Goal: Transaction & Acquisition: Purchase product/service

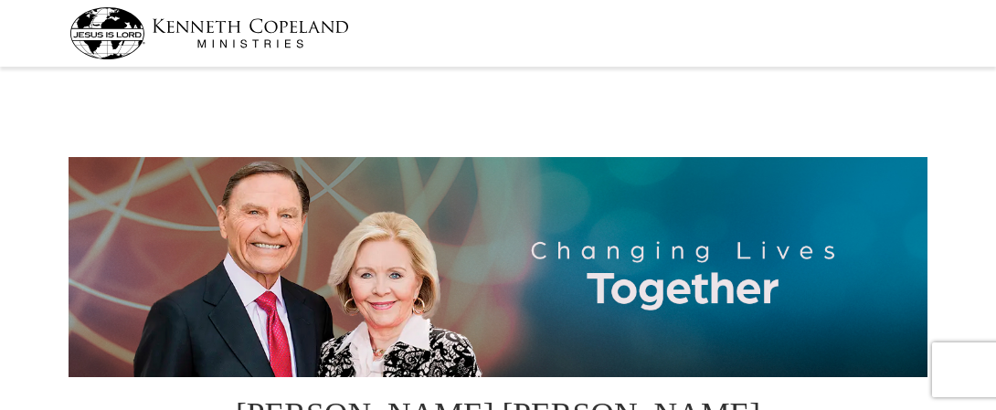
select select "NY"
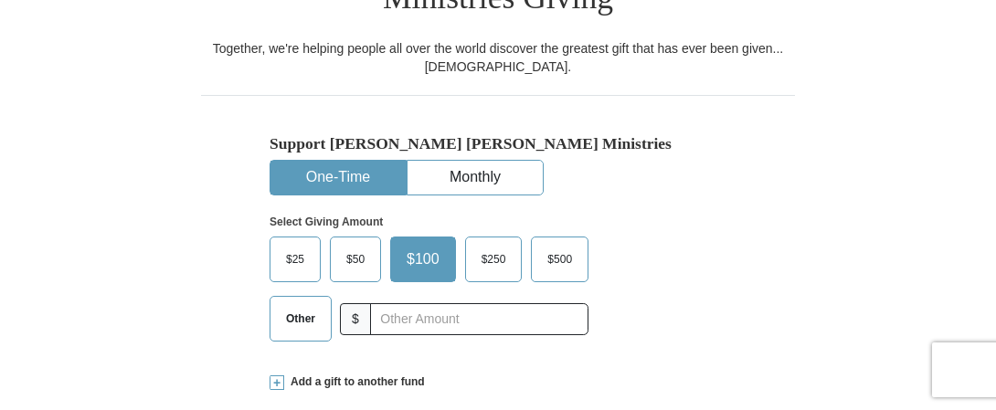
drag, startPoint x: 299, startPoint y: 281, endPoint x: 315, endPoint y: 281, distance: 16.4
click at [300, 305] on span "Other" at bounding box center [300, 318] width 47 height 27
click at [0, 0] on input "Other" at bounding box center [0, 0] width 0 height 0
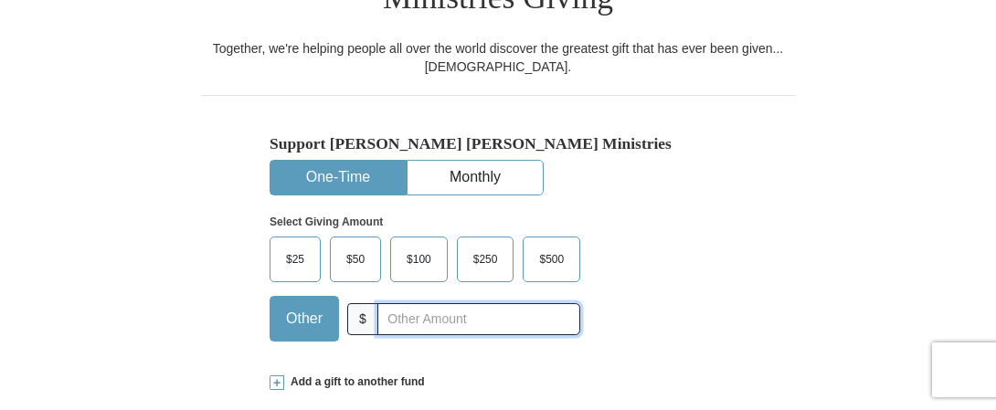
click at [404, 303] on input "text" at bounding box center [478, 319] width 203 height 32
type input "60"
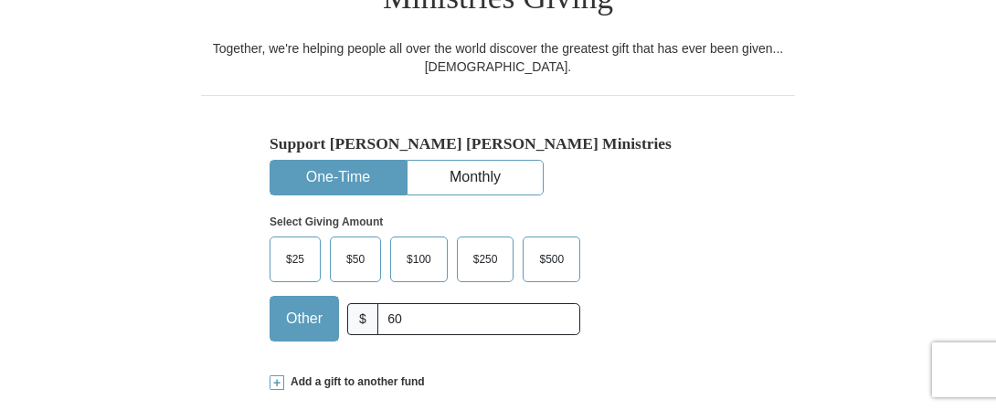
click at [204, 288] on div "Support [PERSON_NAME] [PERSON_NAME] Ministries One-Time Monthly Select Giving A…" at bounding box center [498, 225] width 594 height 260
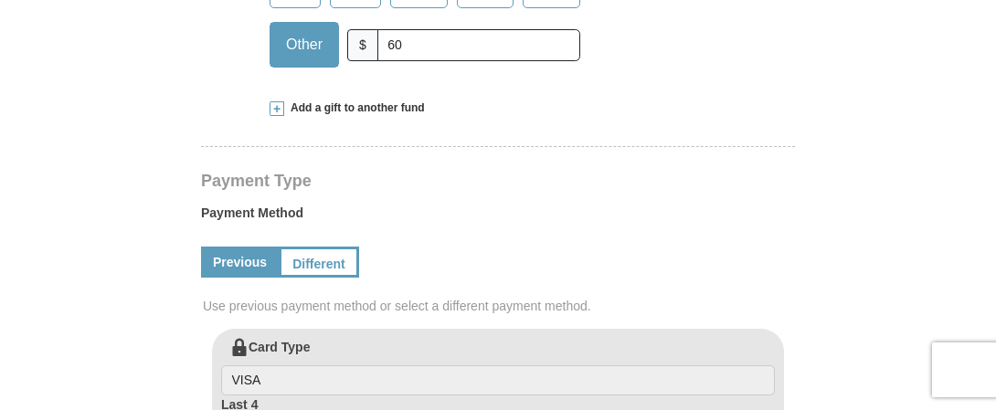
click at [278, 101] on span at bounding box center [276, 108] width 15 height 15
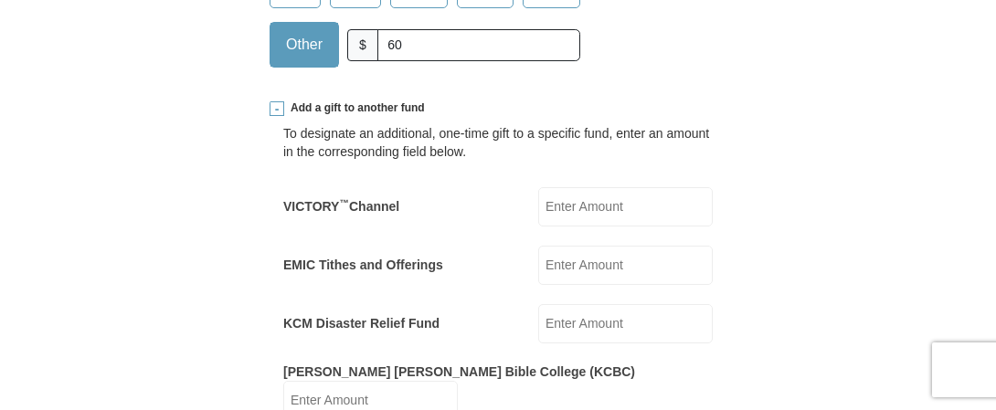
scroll to position [639, 0]
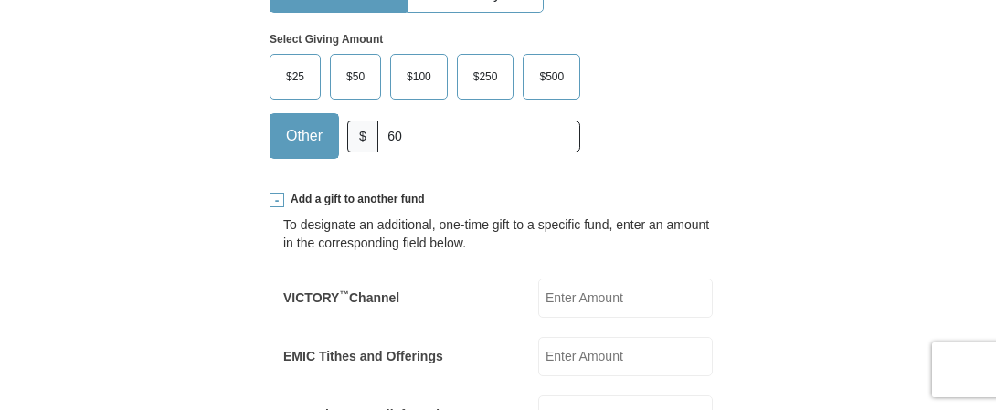
click at [274, 193] on span at bounding box center [276, 200] width 15 height 15
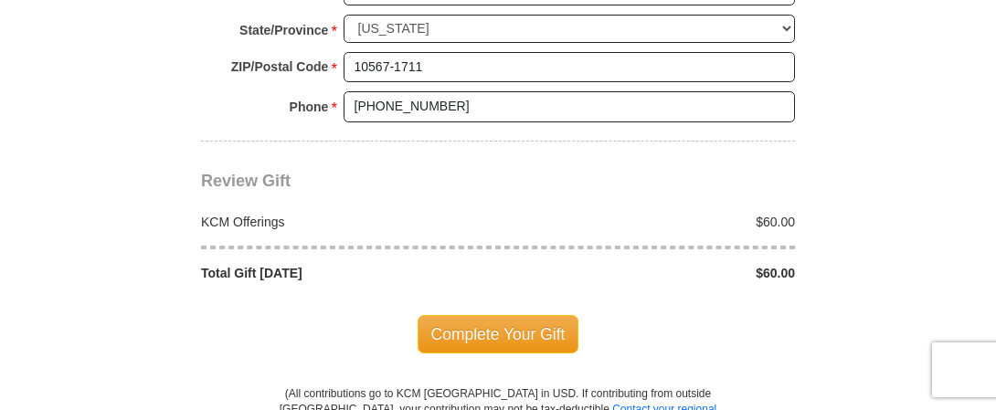
scroll to position [1644, 0]
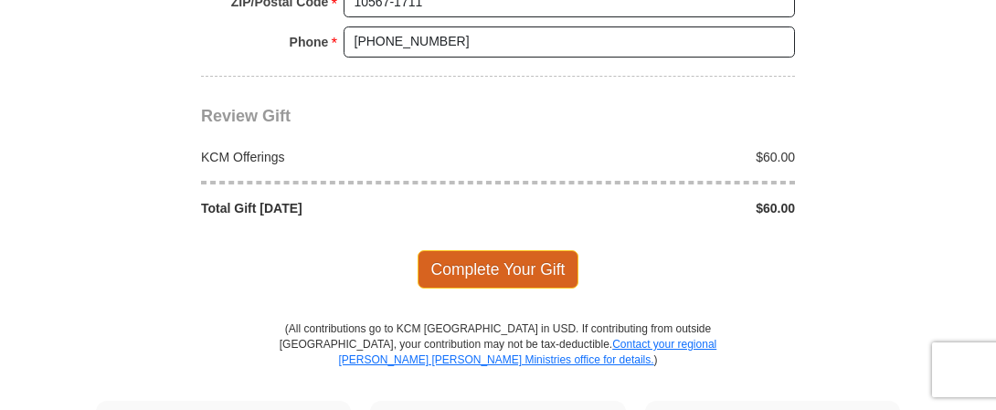
click at [483, 250] on span "Complete Your Gift" at bounding box center [498, 269] width 162 height 38
